Goal: Task Accomplishment & Management: Complete application form

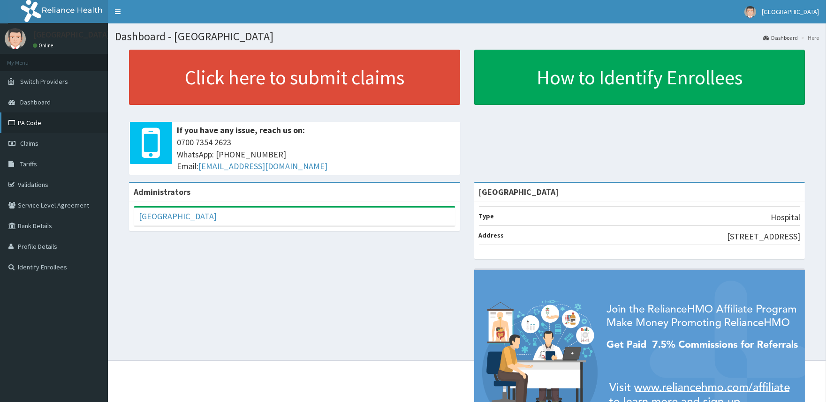
click at [31, 120] on link "PA Code" at bounding box center [54, 123] width 108 height 21
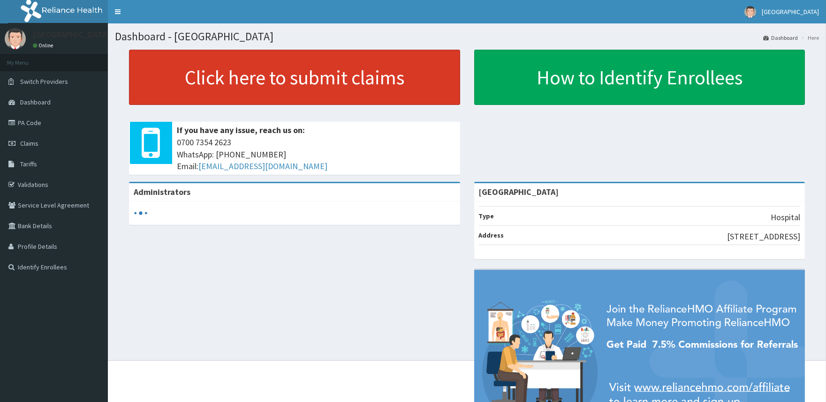
click at [358, 76] on link "Click here to submit claims" at bounding box center [294, 77] width 331 height 55
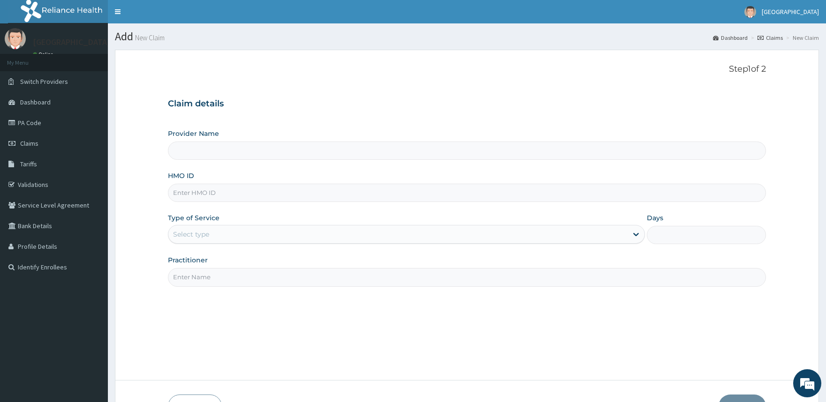
type input "[GEOGRAPHIC_DATA]"
click at [265, 192] on input "HMO ID" at bounding box center [466, 193] width 597 height 18
paste input "LFA/10018/A"
type input "LFA/10018/A"
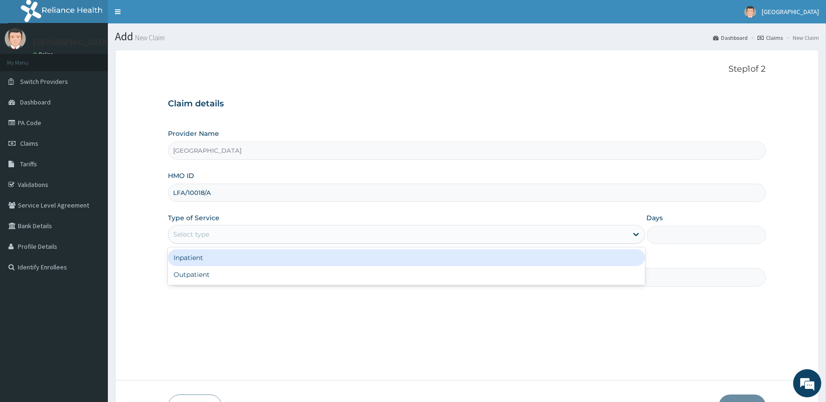
click at [244, 240] on div "Select type" at bounding box center [397, 234] width 458 height 15
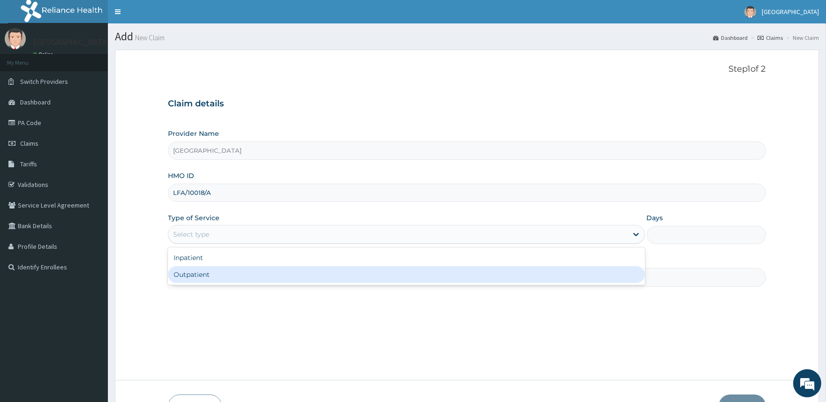
click at [235, 272] on div "Outpatient" at bounding box center [406, 274] width 476 height 17
type input "1"
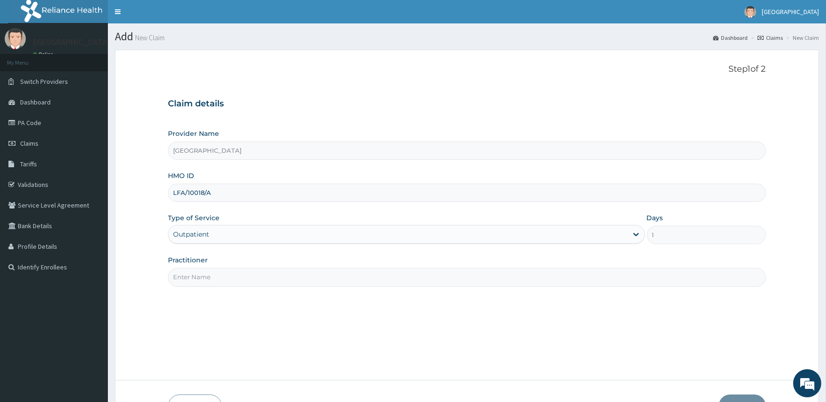
click at [252, 283] on input "Practitioner" at bounding box center [466, 277] width 597 height 18
paste input "PA/10D527"
click at [250, 284] on input "PA/10D527" at bounding box center [466, 277] width 597 height 18
click at [250, 282] on input "PA/10D527" at bounding box center [466, 277] width 597 height 18
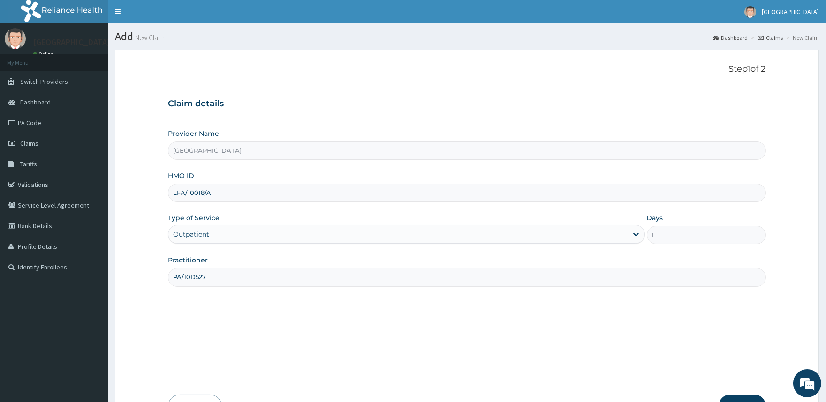
click at [250, 282] on input "PA/10D527" at bounding box center [466, 277] width 597 height 18
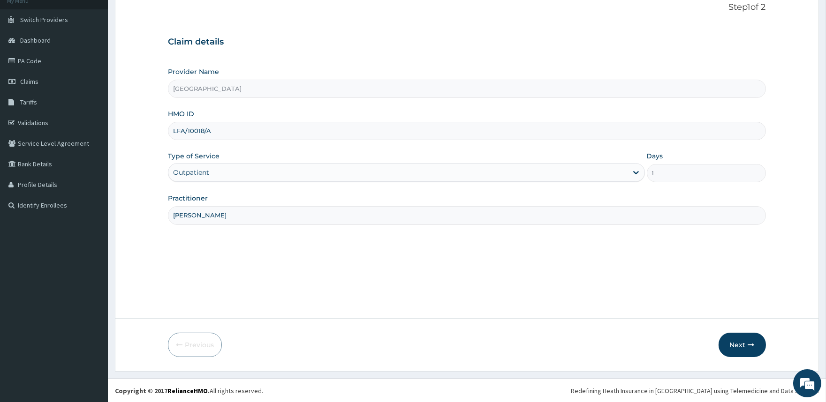
scroll to position [62, 0]
type input "DR AGBO"
click at [738, 342] on button "Next" at bounding box center [741, 344] width 47 height 24
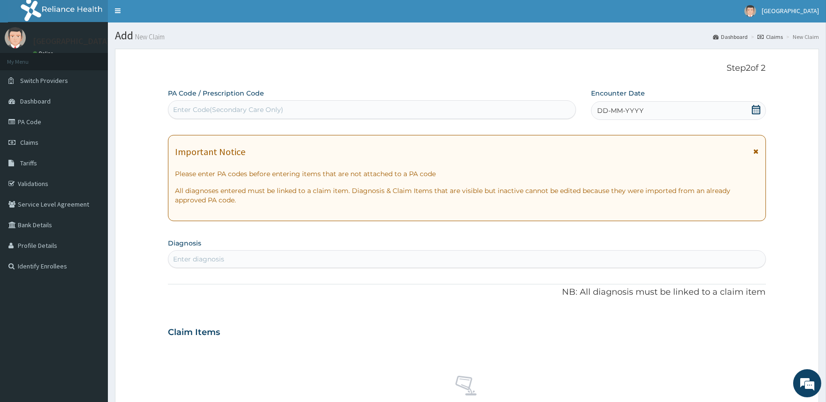
scroll to position [0, 0]
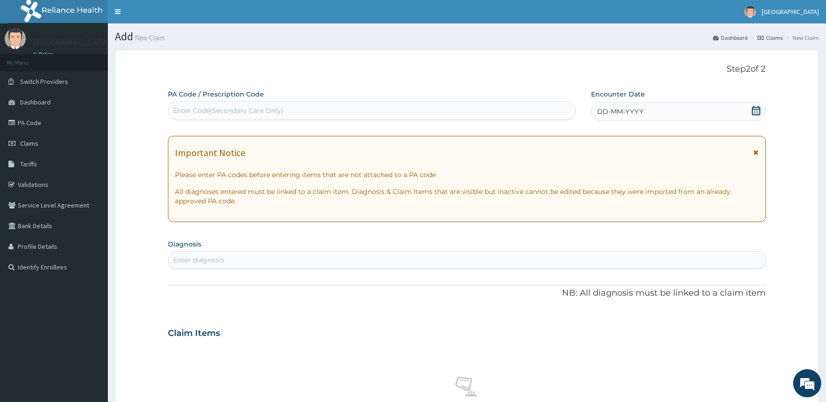
click at [302, 111] on div "Enter Code(Secondary Care Only)" at bounding box center [371, 110] width 406 height 15
paste input "PA/10D527"
type input "PA/10D527"
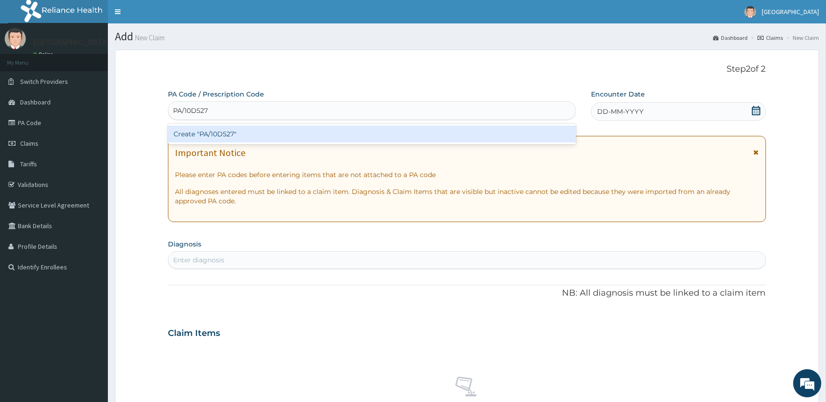
click at [327, 134] on div "Create "PA/10D527"" at bounding box center [371, 134] width 407 height 17
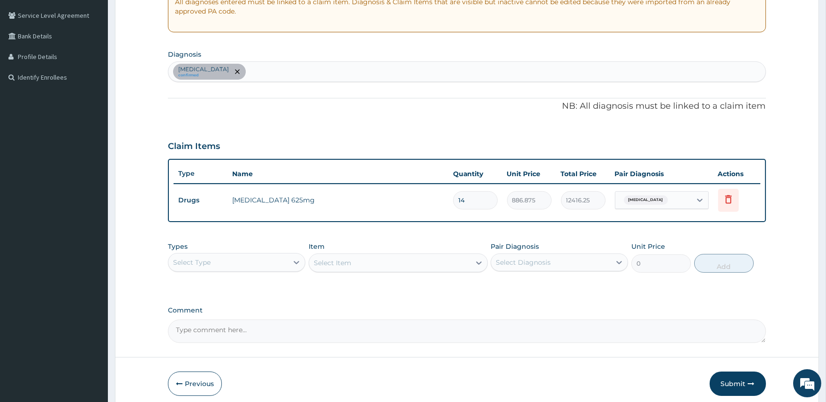
scroll to position [228, 0]
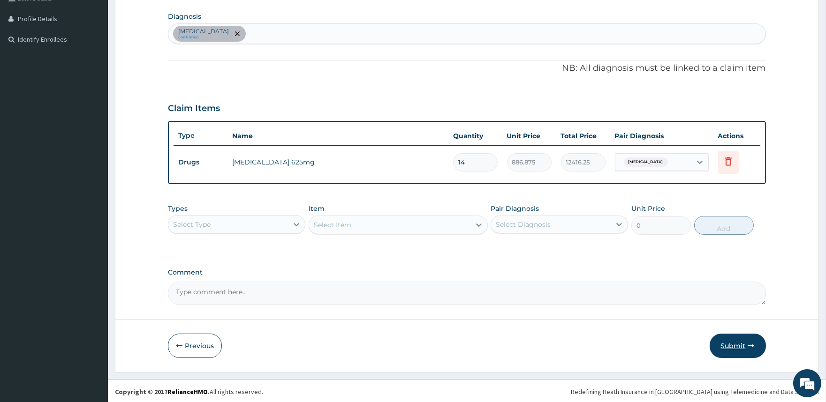
click at [734, 342] on button "Submit" at bounding box center [737, 346] width 56 height 24
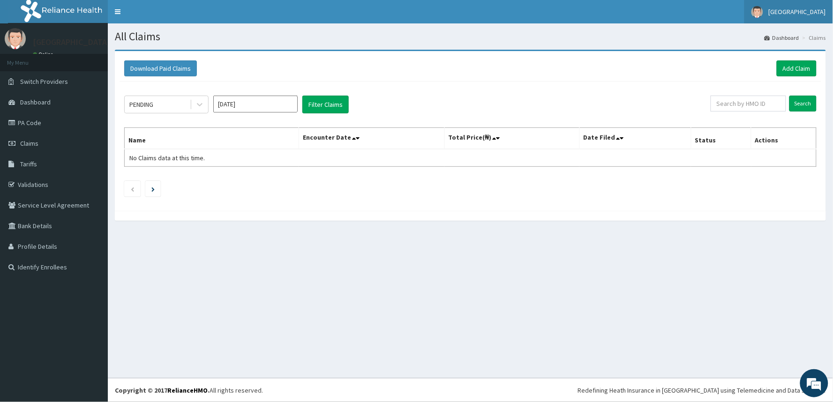
click at [812, 13] on span "[GEOGRAPHIC_DATA]" at bounding box center [797, 12] width 57 height 8
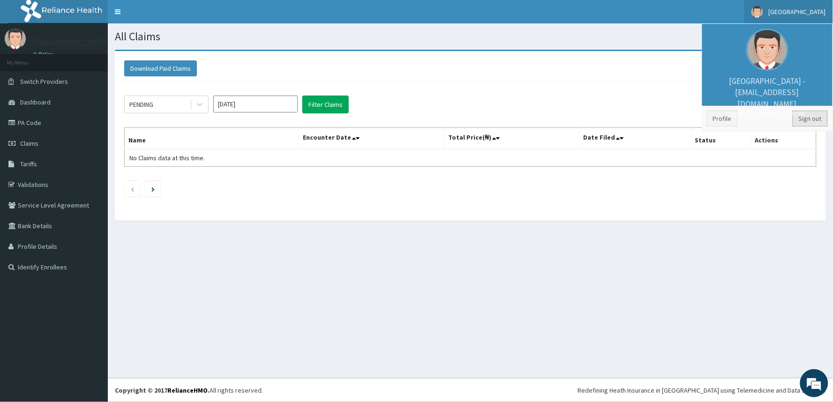
click at [809, 120] on link "Sign out" at bounding box center [810, 119] width 35 height 16
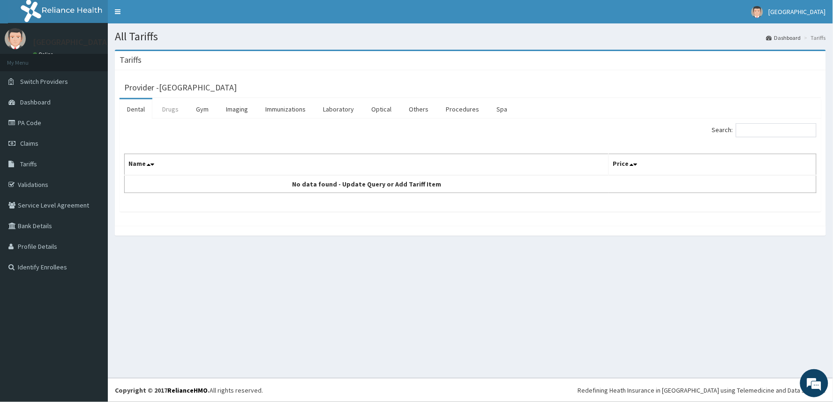
click at [166, 108] on link "Drugs" at bounding box center [170, 109] width 31 height 20
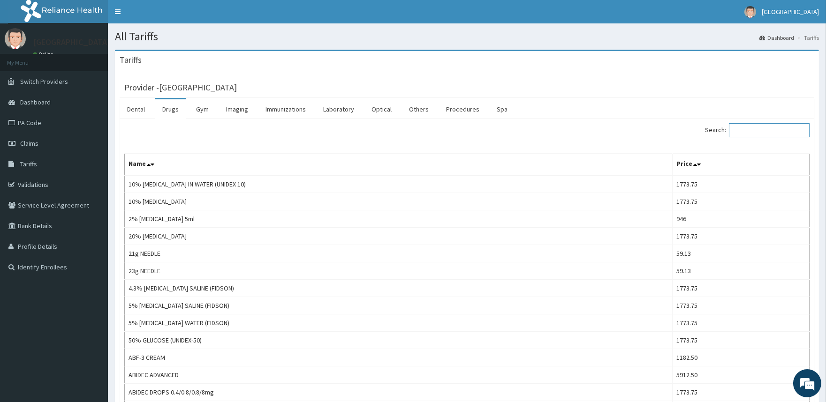
click at [778, 132] on input "Search:" at bounding box center [768, 130] width 81 height 14
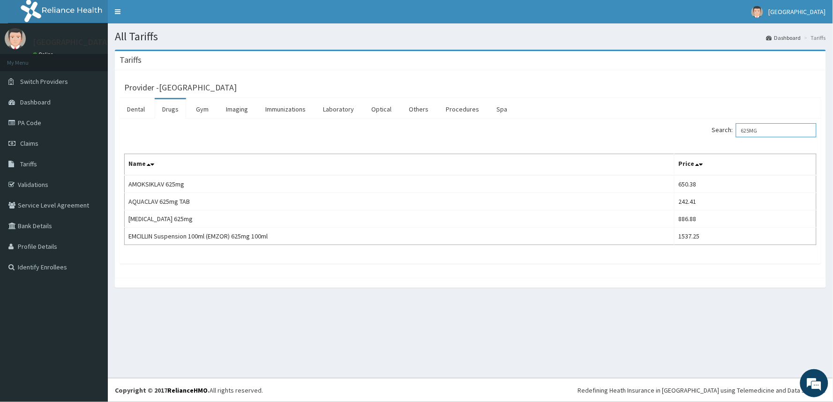
click at [774, 132] on input "625MG" at bounding box center [776, 130] width 81 height 14
click at [681, 119] on div "Search: 625MG Name Price AMOKSIKLAV 625mg 650.38 AQUACLAV 625mg TAB 242.41 [MED…" at bounding box center [471, 191] width 702 height 145
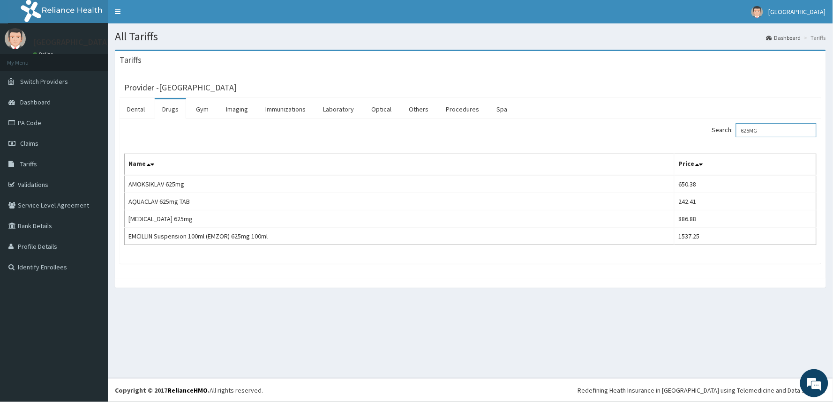
click at [780, 132] on input "625MG" at bounding box center [776, 130] width 81 height 14
click at [631, 90] on div "Provider - [GEOGRAPHIC_DATA]" at bounding box center [470, 86] width 692 height 13
click at [771, 130] on input "625MG" at bounding box center [776, 130] width 81 height 14
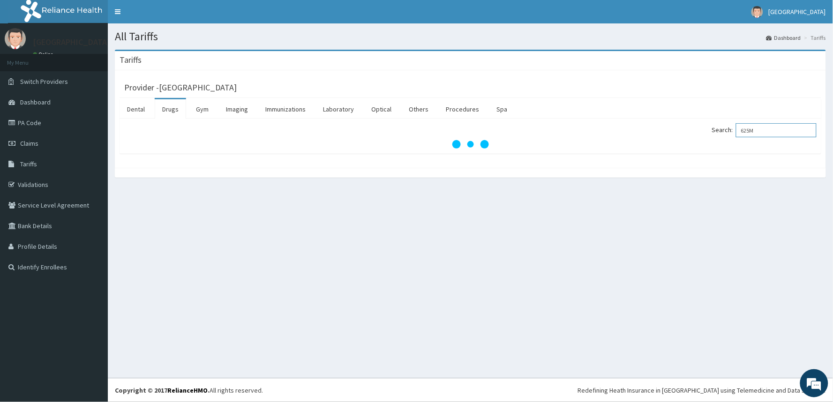
type input "625MG"
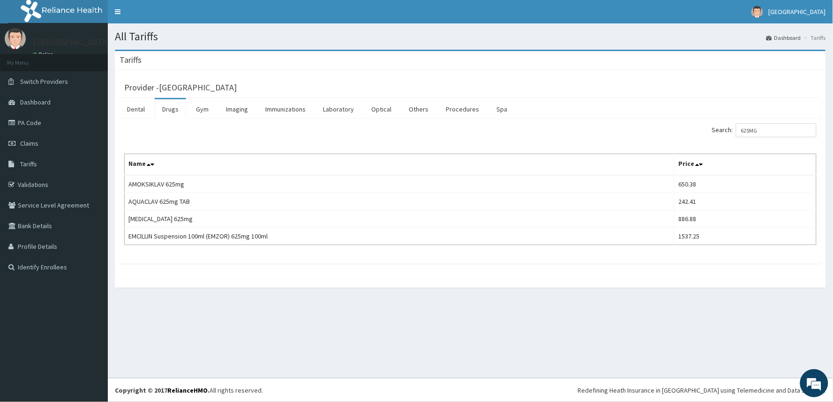
click at [679, 138] on div "Search: 625MG" at bounding box center [647, 131] width 339 height 16
click at [816, 12] on span "[GEOGRAPHIC_DATA]" at bounding box center [797, 12] width 57 height 8
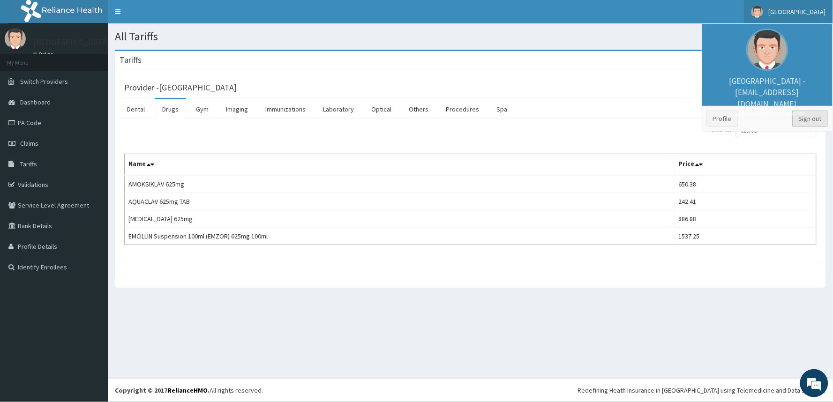
click at [815, 115] on link "Sign out" at bounding box center [810, 119] width 35 height 16
